Goal: Information Seeking & Learning: Learn about a topic

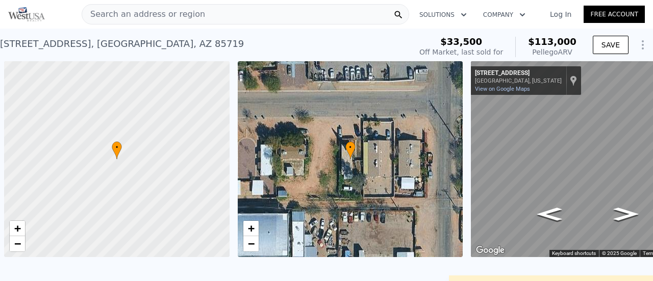
click at [128, 12] on span "Search an address or region" at bounding box center [143, 14] width 123 height 12
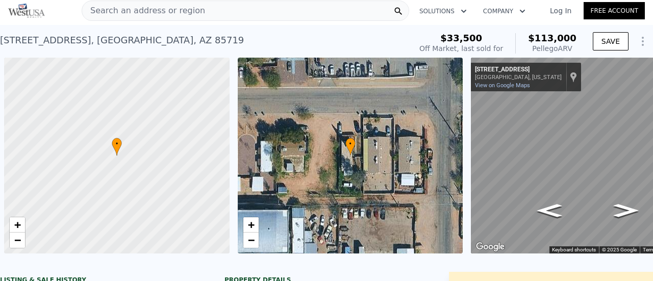
scroll to position [0, 4]
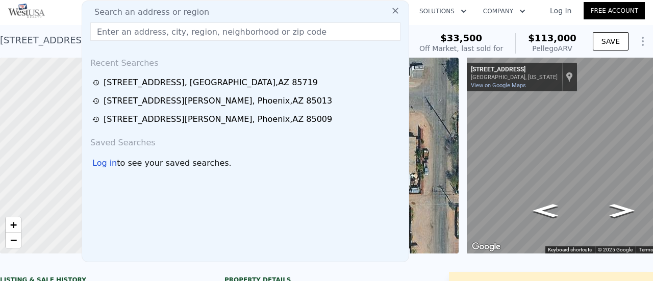
drag, startPoint x: 0, startPoint y: 0, endPoint x: 111, endPoint y: 28, distance: 114.2
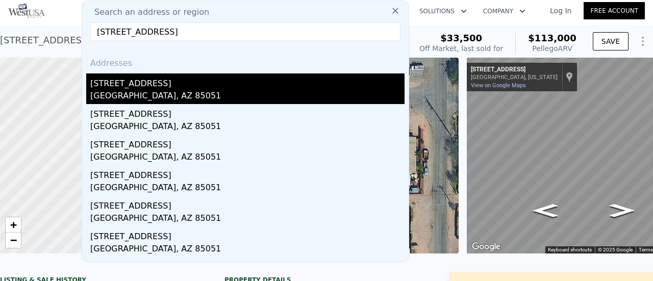
type input "[STREET_ADDRESS]"
click at [144, 86] on div "[STREET_ADDRESS]" at bounding box center [247, 81] width 314 height 16
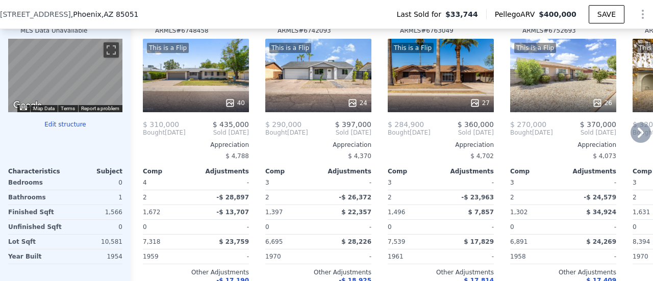
scroll to position [1021, 0]
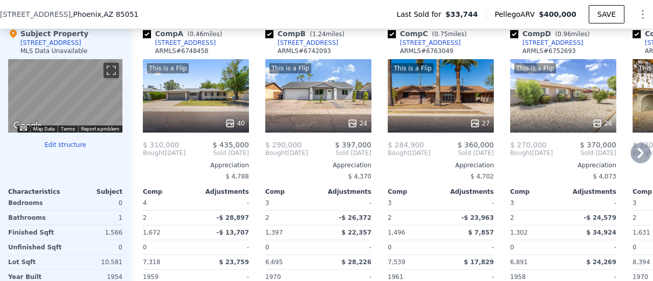
click at [632, 158] on icon at bounding box center [641, 153] width 20 height 20
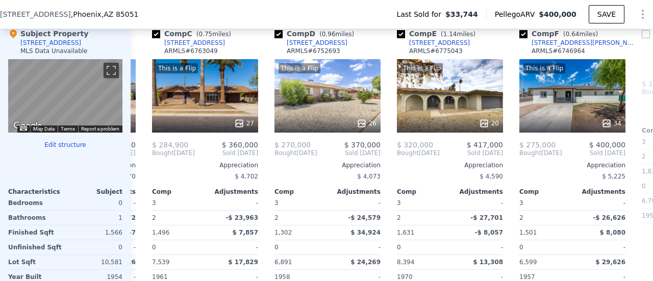
scroll to position [0, 245]
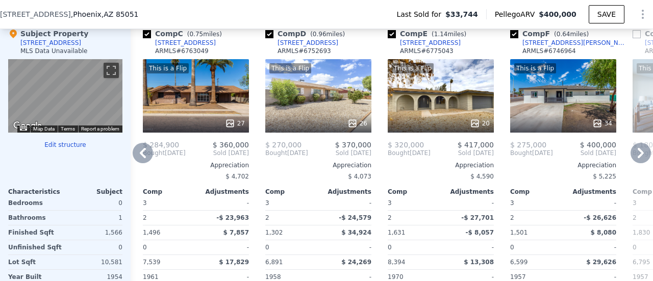
click at [632, 158] on icon at bounding box center [641, 153] width 20 height 20
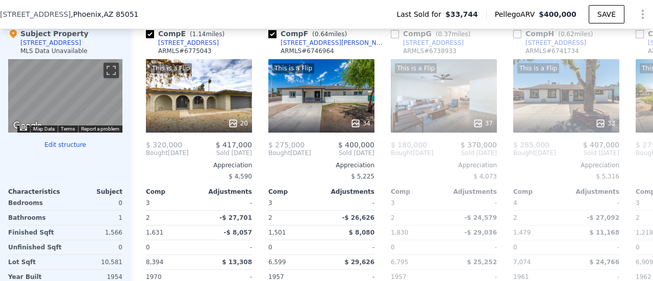
scroll to position [0, 490]
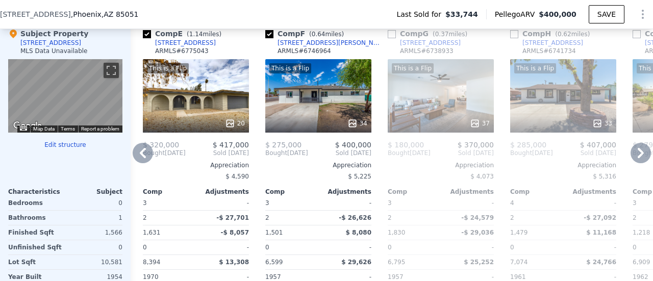
click at [632, 156] on icon at bounding box center [641, 153] width 20 height 20
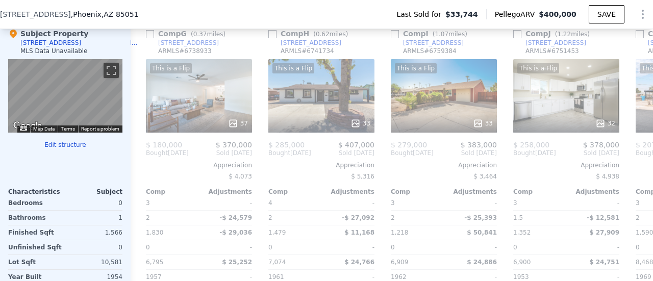
scroll to position [0, 735]
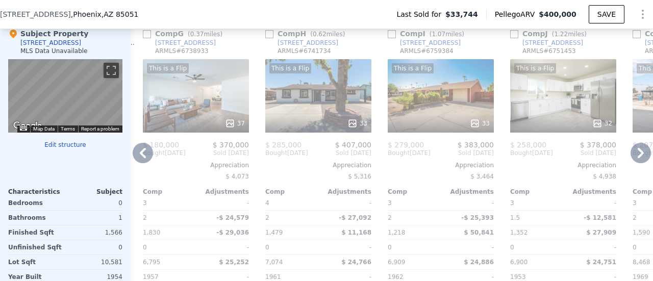
click at [633, 156] on icon at bounding box center [641, 153] width 20 height 20
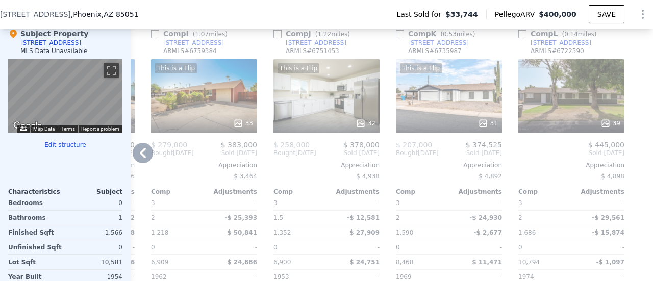
scroll to position [970, 0]
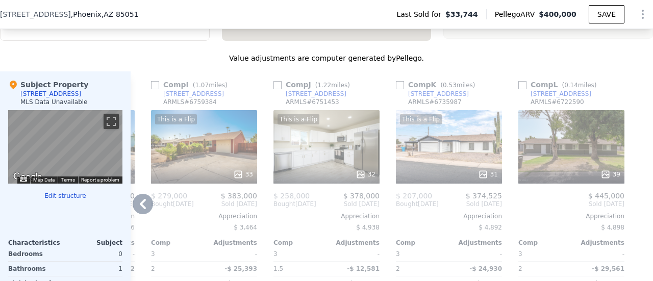
click at [140, 208] on icon at bounding box center [143, 204] width 6 height 10
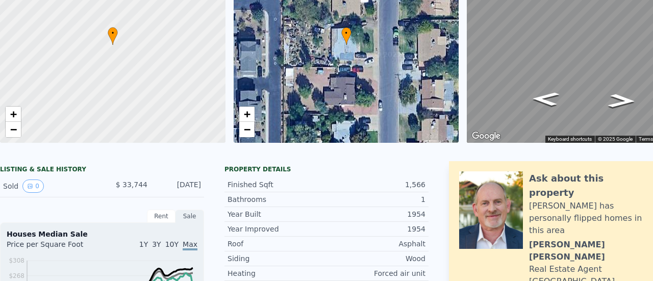
scroll to position [4, 0]
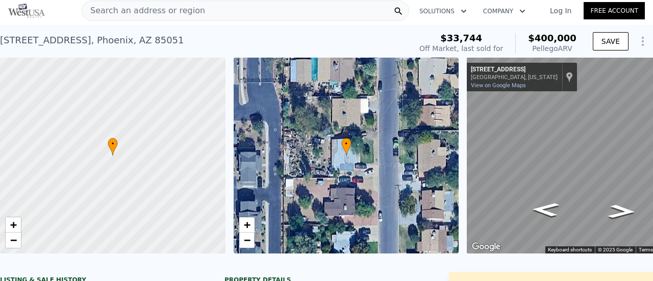
click at [132, 15] on span "Search an address or region" at bounding box center [143, 11] width 123 height 12
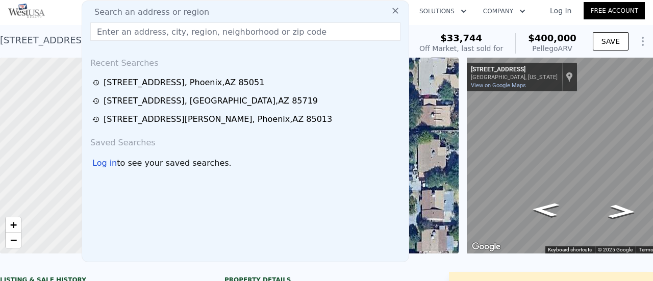
click at [130, 32] on input "text" at bounding box center [245, 31] width 310 height 18
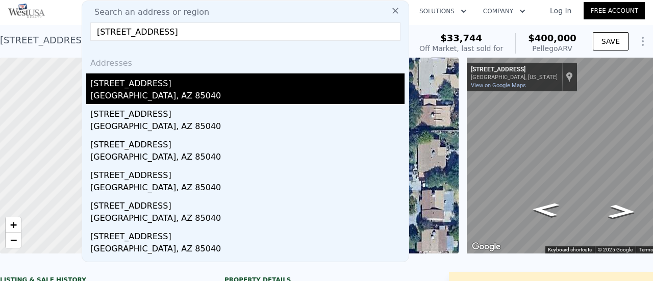
type input "[STREET_ADDRESS]"
click at [126, 87] on div "[STREET_ADDRESS]" at bounding box center [247, 81] width 314 height 16
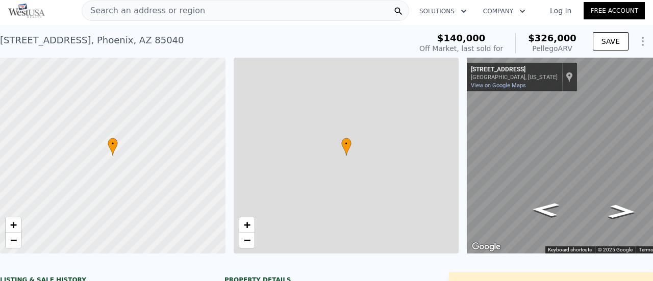
type input "2"
type input "3"
type input "1"
type input "750"
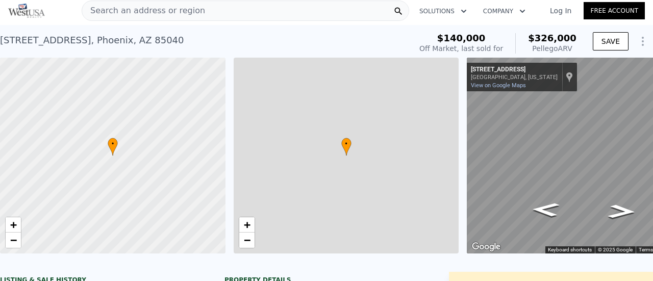
type input "762"
type input "6079"
type input "7209"
type input "$ 326,000"
type input "4"
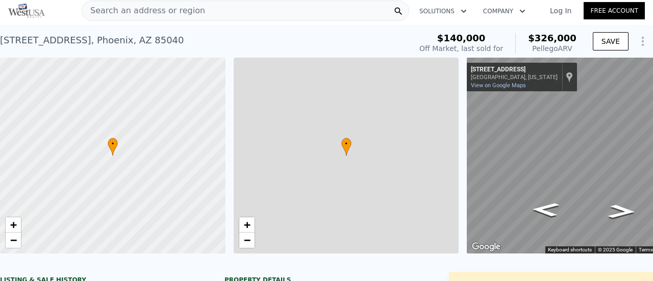
type input "$ 159,444"
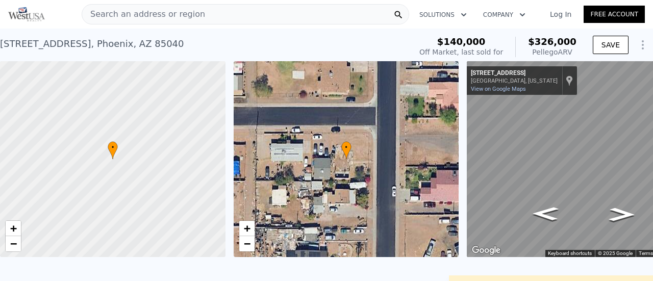
click at [114, 14] on span "Search an address or region" at bounding box center [143, 14] width 123 height 12
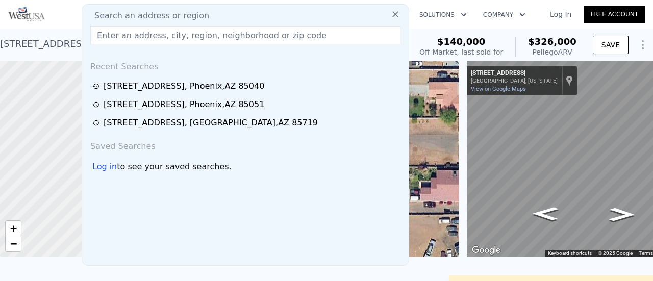
click at [105, 35] on input "text" at bounding box center [245, 35] width 310 height 18
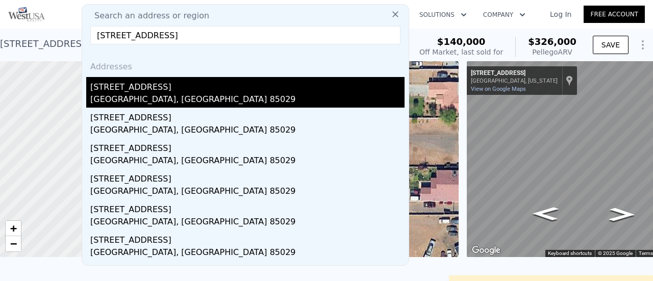
type input "[STREET_ADDRESS]"
click at [127, 94] on div "[GEOGRAPHIC_DATA], [GEOGRAPHIC_DATA] 85029" at bounding box center [247, 100] width 314 height 14
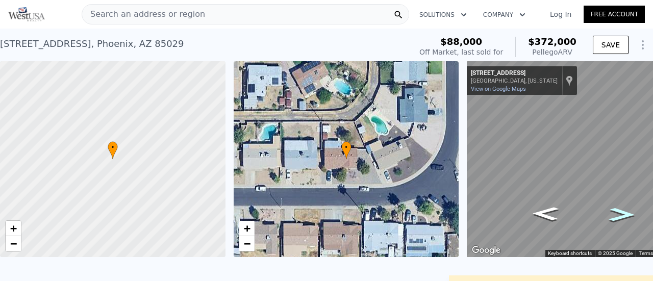
click at [624, 214] on icon "Go East, W Windrose Dr" at bounding box center [622, 215] width 48 height 20
click at [551, 213] on icon "Go West, W Windrose Dr" at bounding box center [546, 214] width 48 height 20
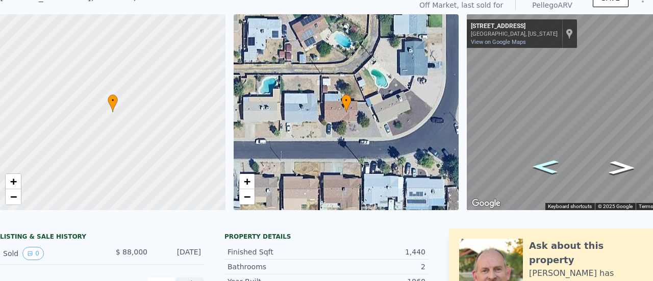
scroll to position [4, 0]
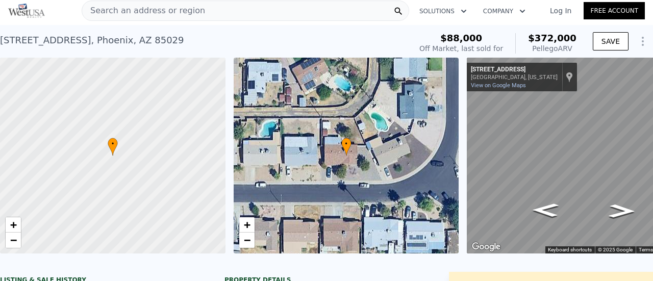
click at [133, 10] on span "Search an address or region" at bounding box center [143, 11] width 123 height 12
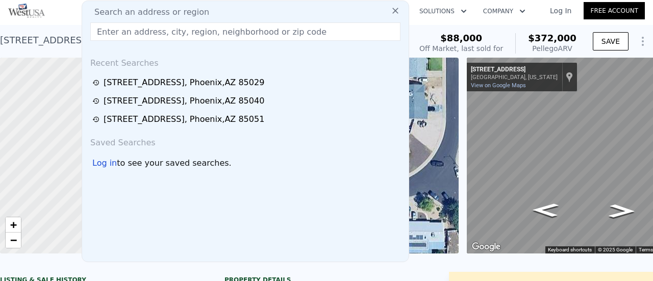
click at [126, 30] on input "text" at bounding box center [245, 31] width 310 height 18
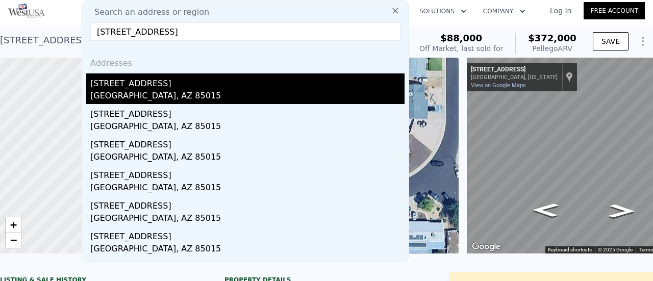
type input "[STREET_ADDRESS]"
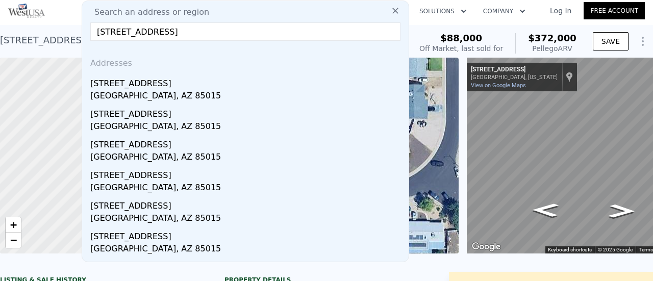
drag, startPoint x: 140, startPoint y: 92, endPoint x: 137, endPoint y: 84, distance: 8.9
click at [140, 92] on div "[GEOGRAPHIC_DATA], AZ 85015" at bounding box center [247, 97] width 314 height 14
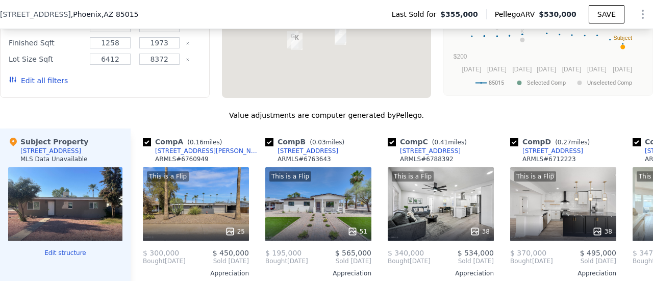
scroll to position [1017, 0]
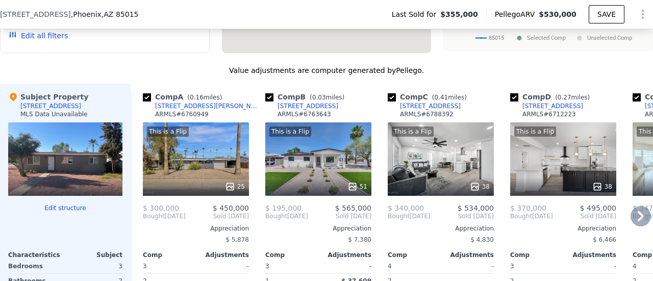
click at [634, 216] on icon at bounding box center [641, 216] width 20 height 20
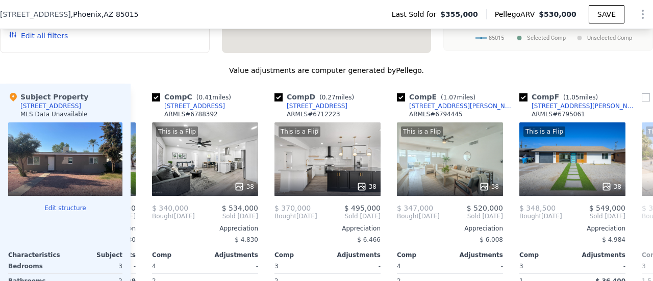
scroll to position [0, 245]
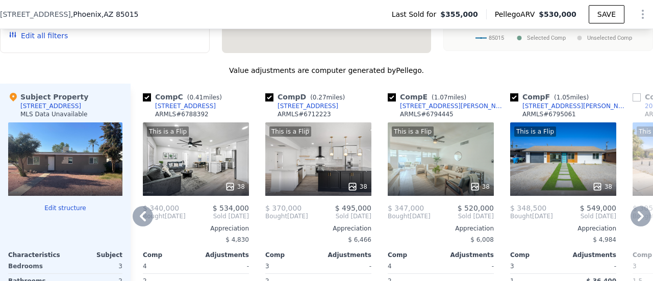
click at [631, 213] on icon at bounding box center [641, 216] width 20 height 20
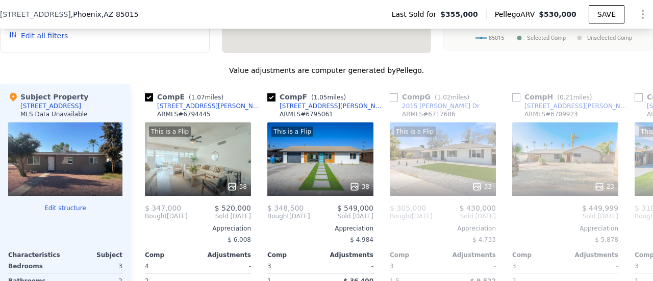
scroll to position [0, 490]
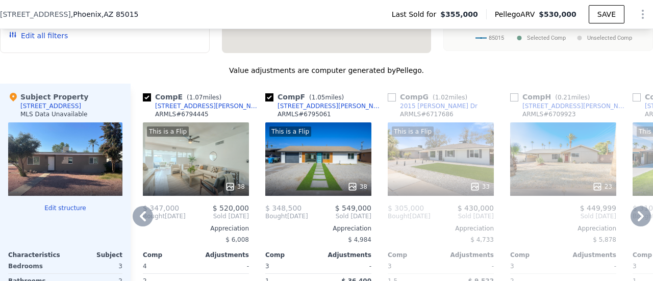
click at [631, 213] on icon at bounding box center [641, 216] width 20 height 20
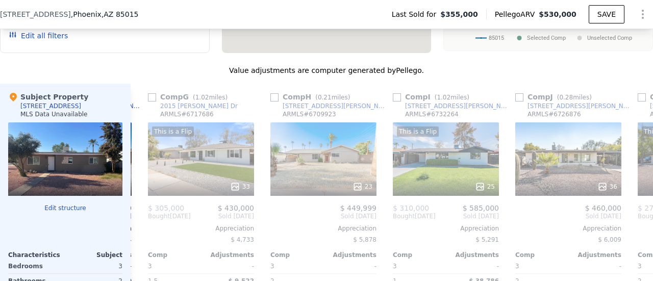
scroll to position [0, 735]
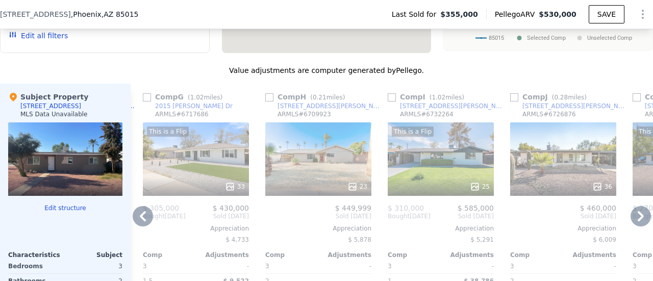
click at [631, 214] on icon at bounding box center [641, 216] width 20 height 20
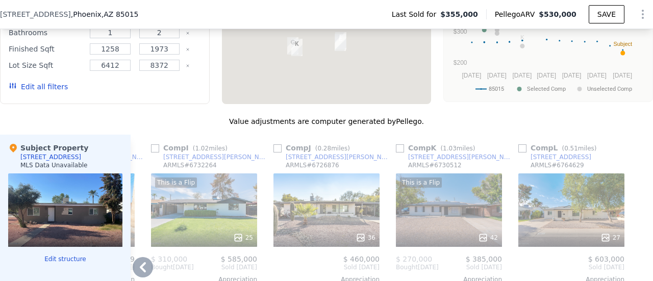
scroll to position [1017, 0]
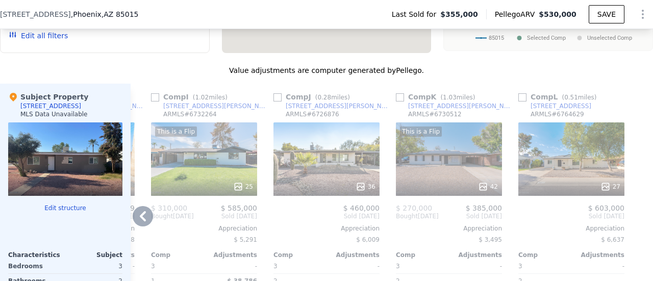
click at [141, 218] on icon at bounding box center [143, 216] width 6 height 10
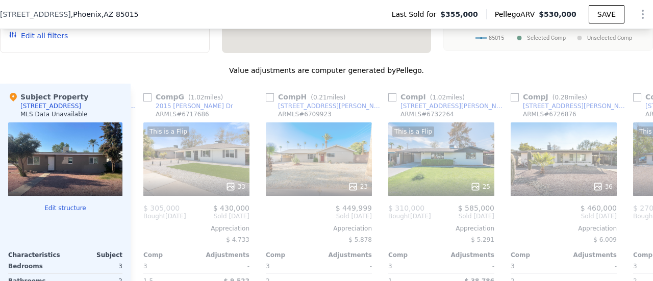
click at [141, 218] on div "Comp G ( 1.02 miles) 2015 W Mitchell Dr ARMLS # 6717686 This is a Flip 33 $ 305…" at bounding box center [196, 240] width 114 height 313
click at [141, 218] on icon at bounding box center [143, 216] width 6 height 10
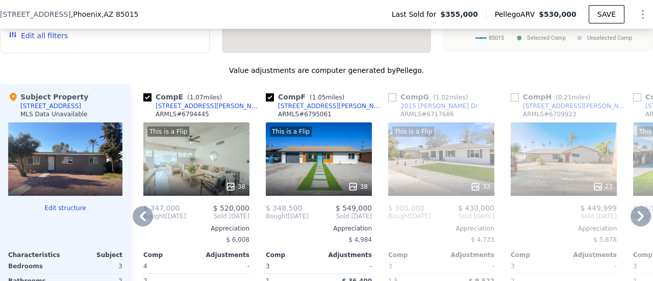
click at [147, 213] on icon at bounding box center [143, 216] width 20 height 20
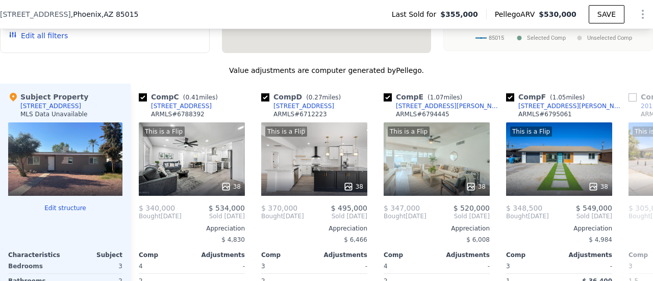
scroll to position [0, 244]
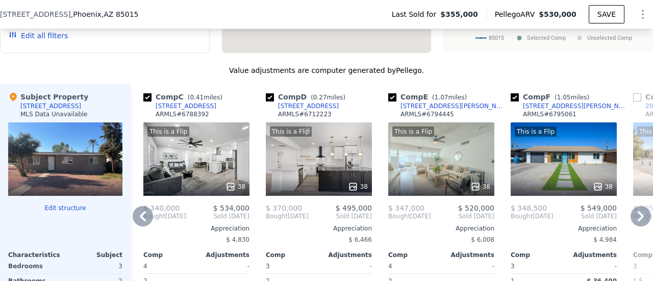
click at [142, 221] on icon at bounding box center [143, 216] width 6 height 10
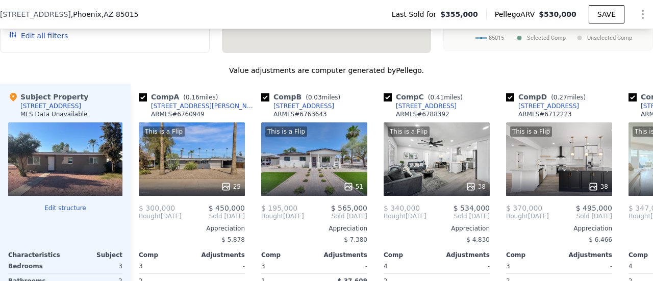
scroll to position [0, 0]
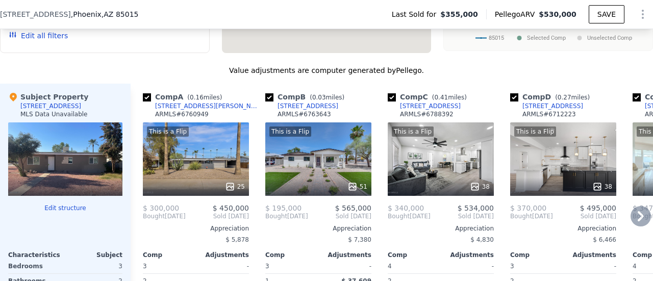
click at [637, 220] on icon at bounding box center [641, 216] width 20 height 20
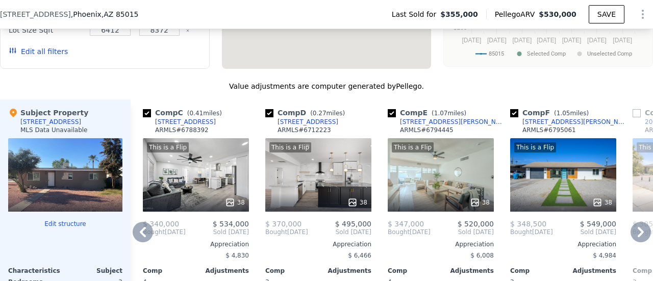
scroll to position [1017, 0]
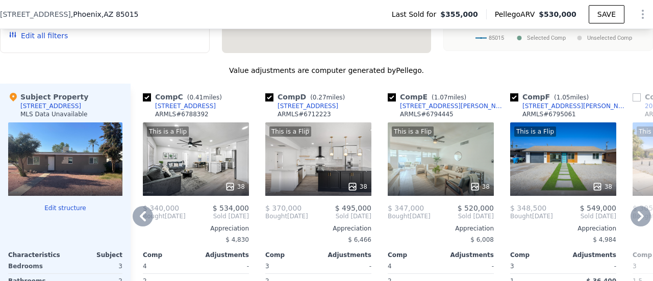
click at [140, 217] on icon at bounding box center [143, 216] width 20 height 20
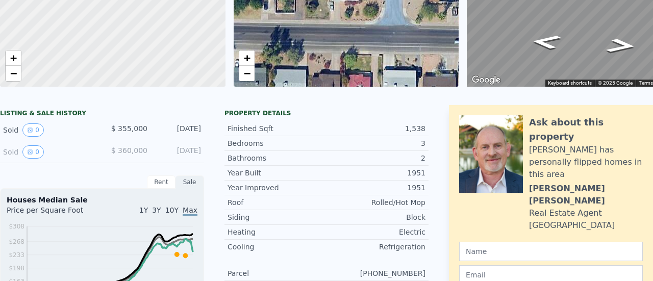
scroll to position [4, 0]
